Goal: Task Accomplishment & Management: Use online tool/utility

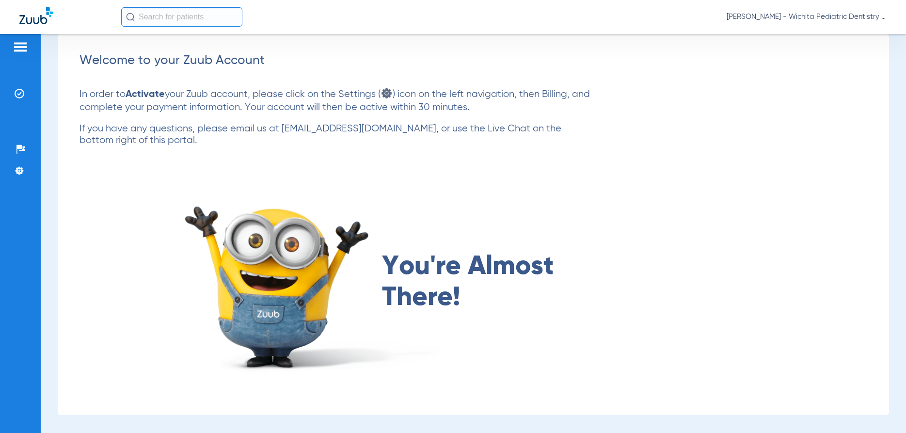
click at [19, 45] on img at bounding box center [21, 47] width 16 height 12
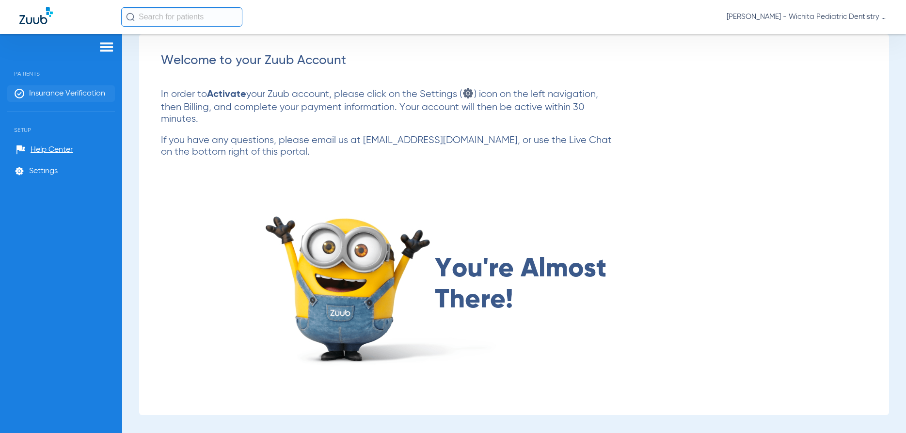
click at [58, 94] on span "Insurance Verification" at bounding box center [67, 94] width 76 height 10
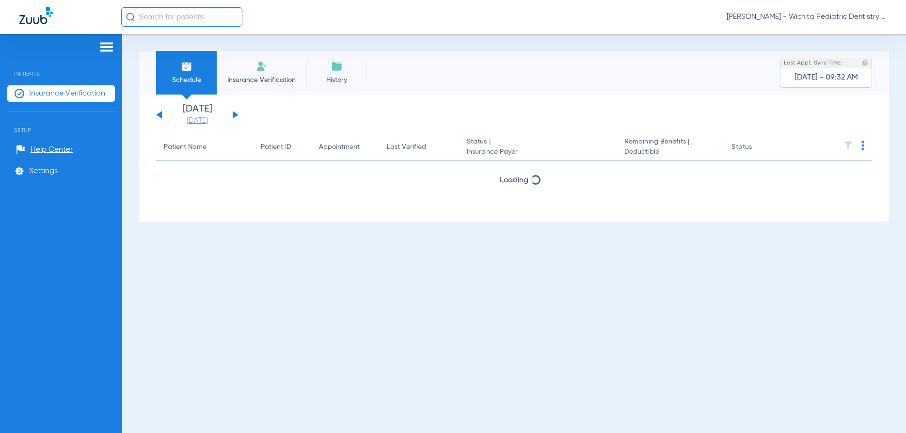
click at [203, 120] on link "[DATE]" at bounding box center [197, 121] width 58 height 10
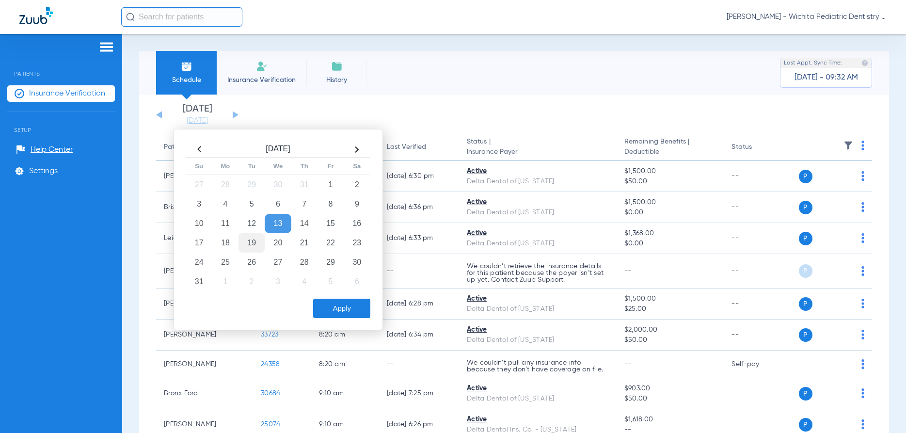
click at [254, 242] on td "19" at bounding box center [252, 242] width 26 height 19
click at [329, 307] on button "Apply" at bounding box center [341, 308] width 57 height 19
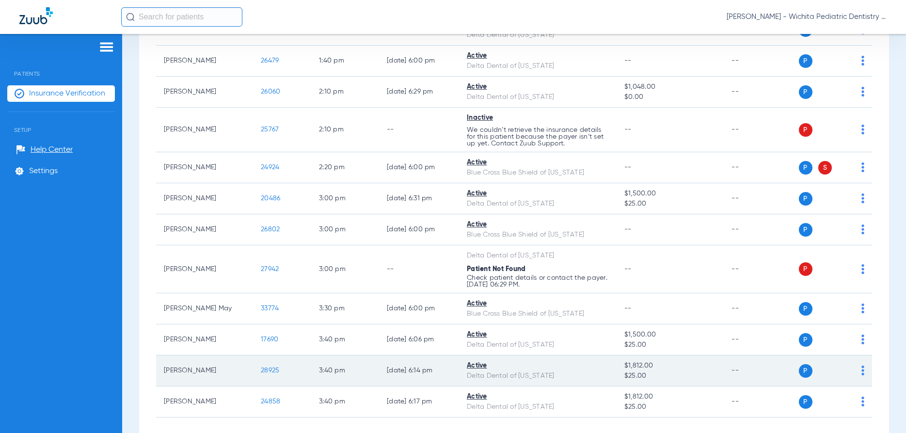
scroll to position [1143, 0]
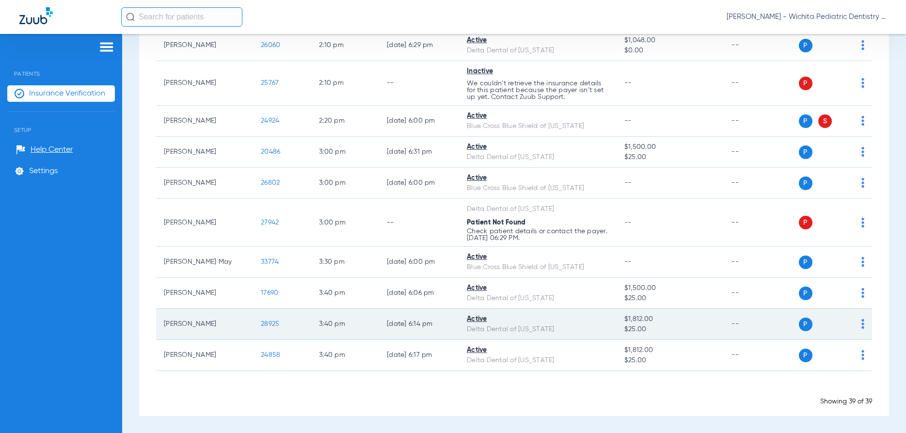
click at [274, 324] on span "28925" at bounding box center [270, 323] width 18 height 7
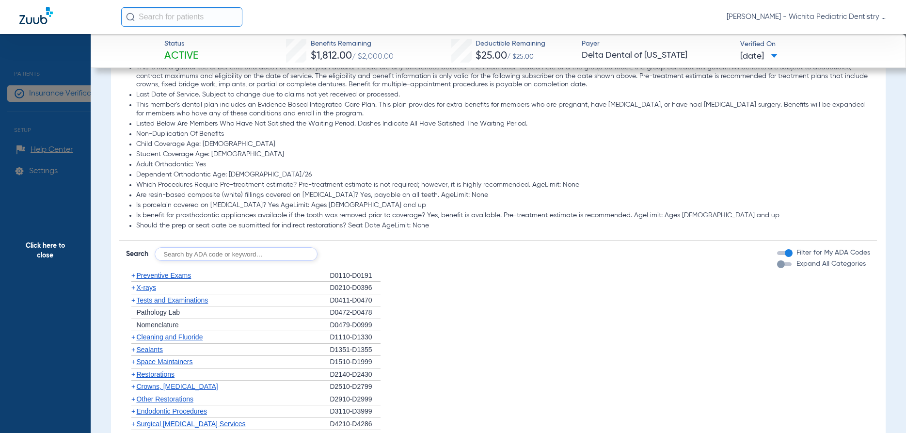
scroll to position [558, 0]
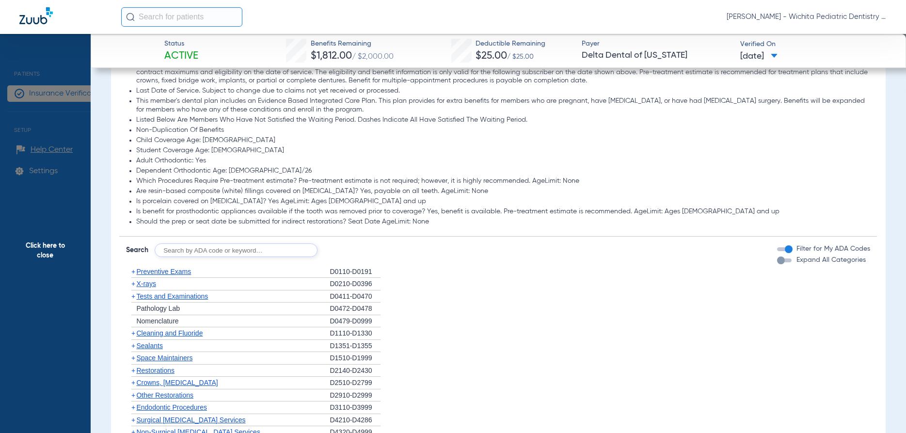
click at [149, 284] on span "X-rays" at bounding box center [145, 284] width 19 height 8
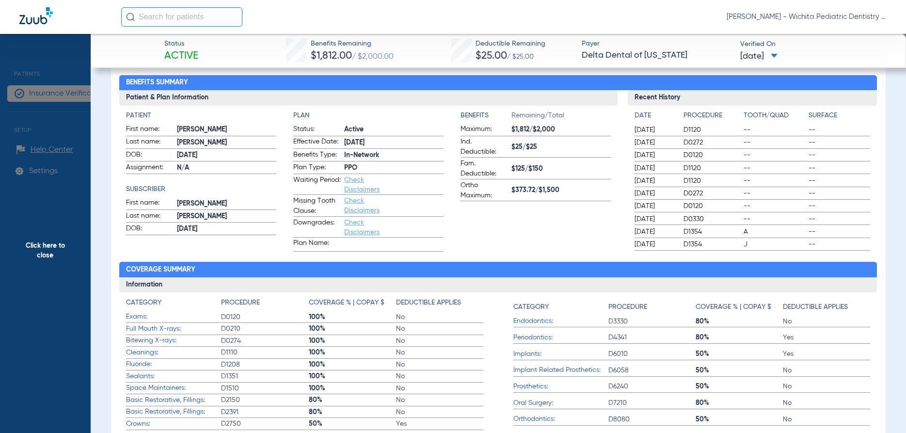
scroll to position [47, 0]
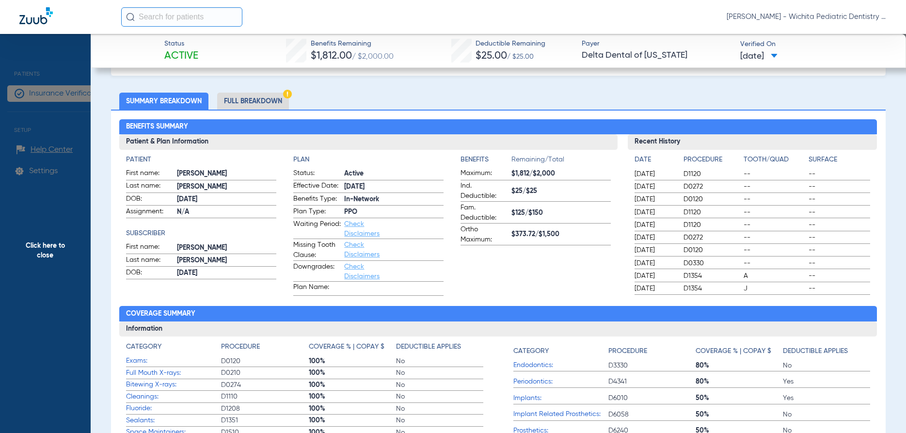
click at [250, 103] on li "Full Breakdown" at bounding box center [253, 101] width 72 height 17
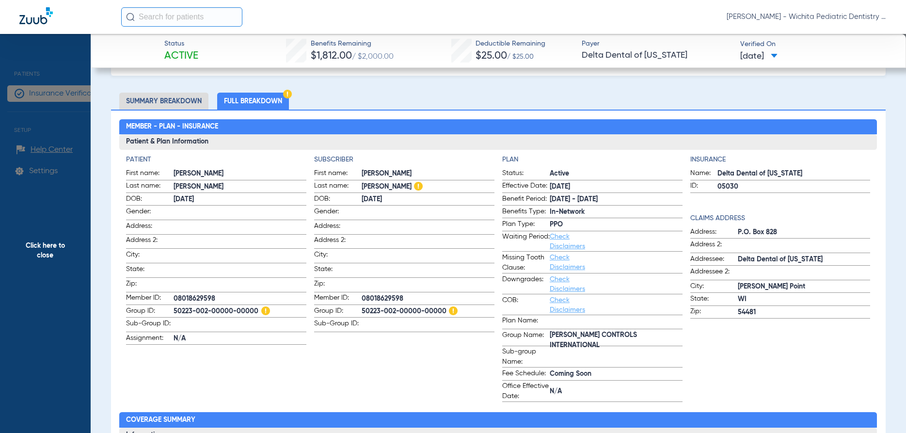
drag, startPoint x: 43, startPoint y: 240, endPoint x: 45, endPoint y: 245, distance: 5.9
click at [43, 240] on span "Click here to close" at bounding box center [45, 250] width 91 height 433
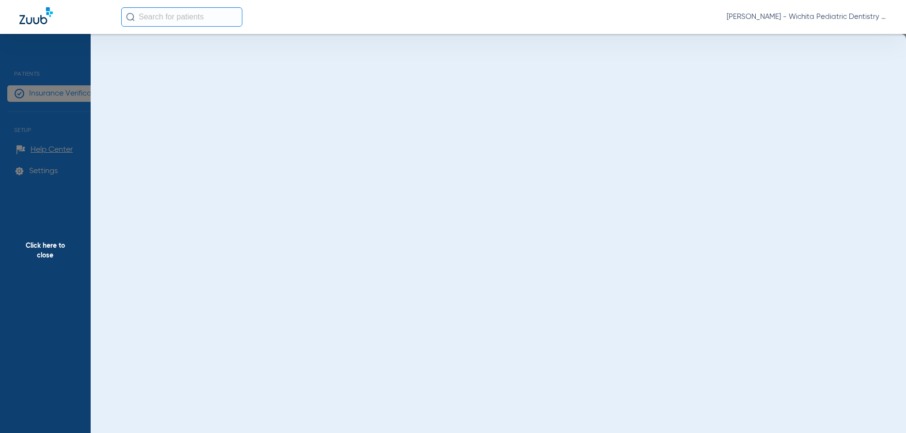
scroll to position [0, 0]
click at [45, 245] on span "Click here to close" at bounding box center [45, 250] width 91 height 433
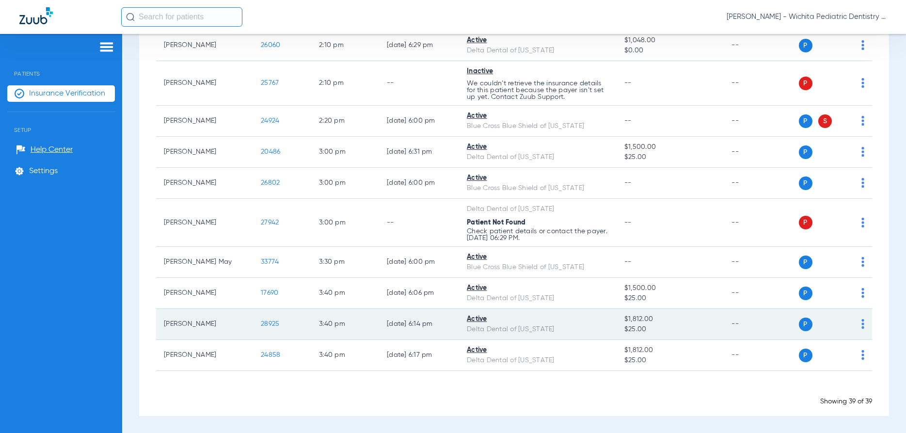
click at [269, 321] on span "28925" at bounding box center [270, 323] width 18 height 7
